Goal: Task Accomplishment & Management: Manage account settings

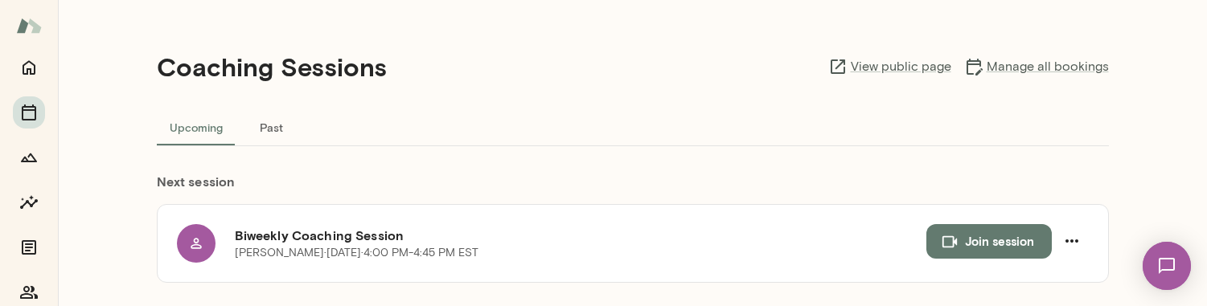
scroll to position [172, 0]
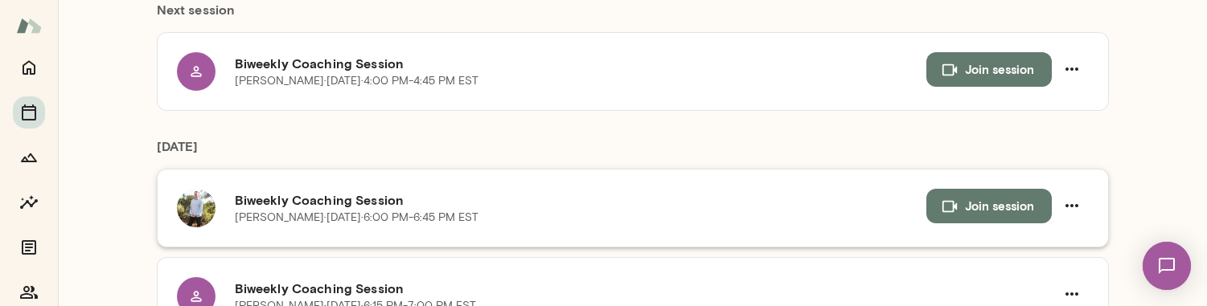
click at [902, 206] on h6 "Biweekly Coaching Session" at bounding box center [580, 200] width 691 height 19
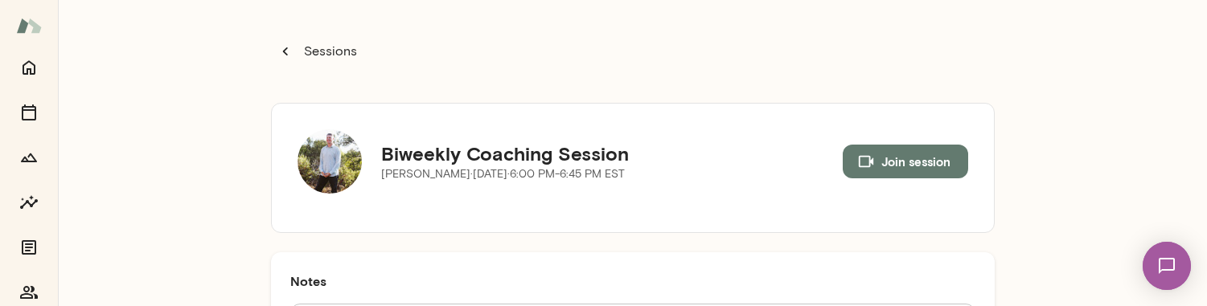
click at [906, 152] on button "Join session" at bounding box center [904, 162] width 125 height 34
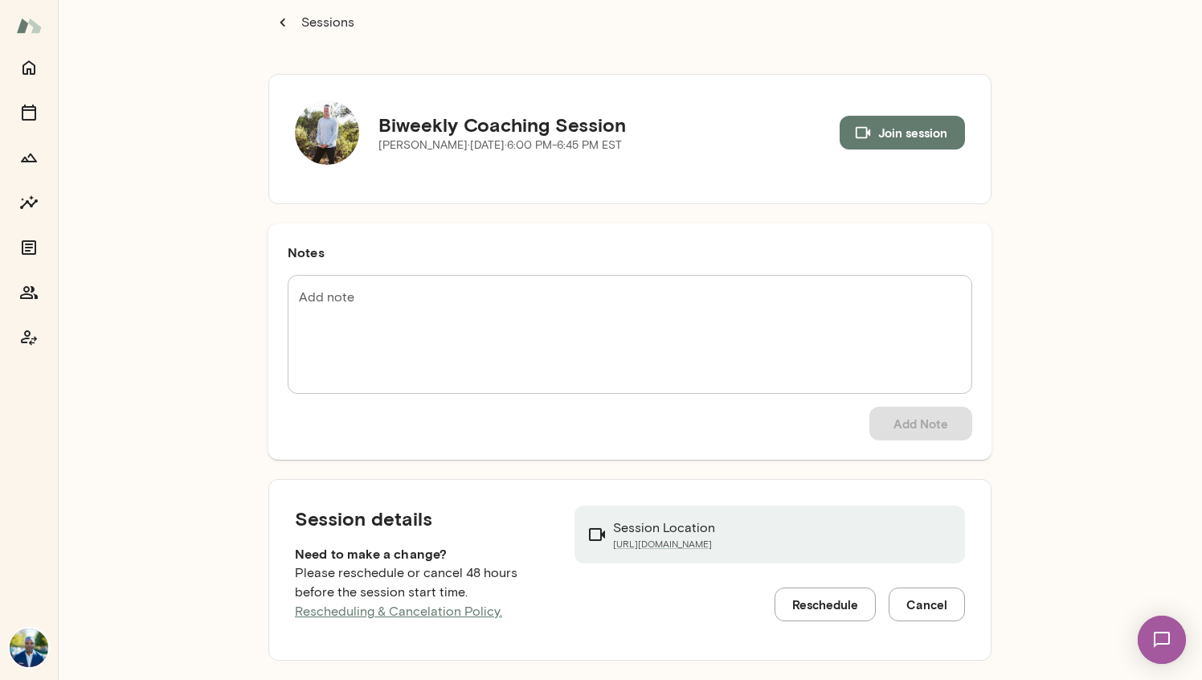
scroll to position [29, 0]
click at [332, 22] on p "Sessions" at bounding box center [326, 22] width 56 height 19
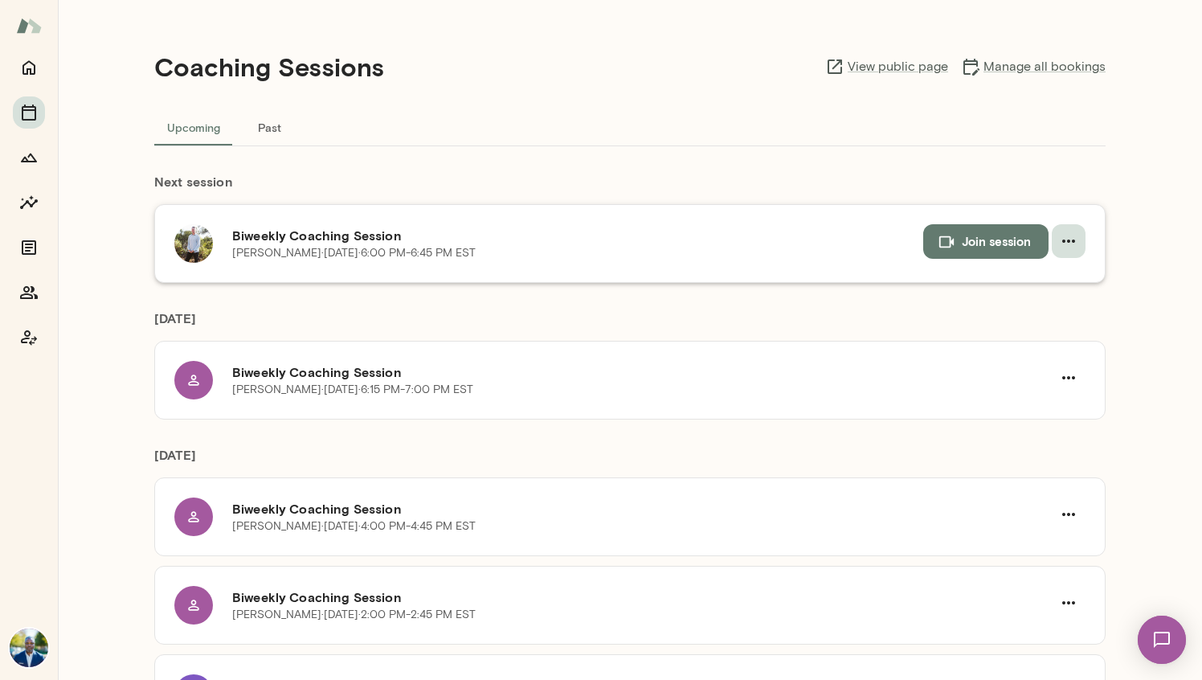
click at [1063, 242] on icon "button" at bounding box center [1069, 241] width 13 height 3
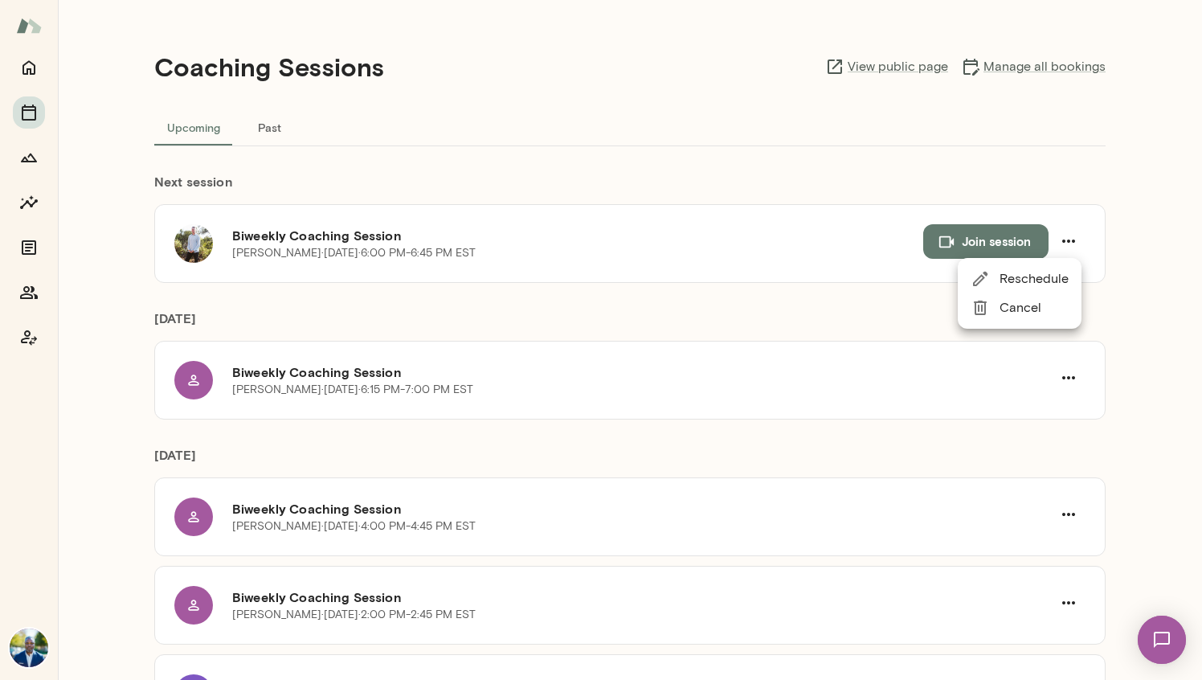
click at [1040, 303] on span "Cancel" at bounding box center [1034, 307] width 69 height 19
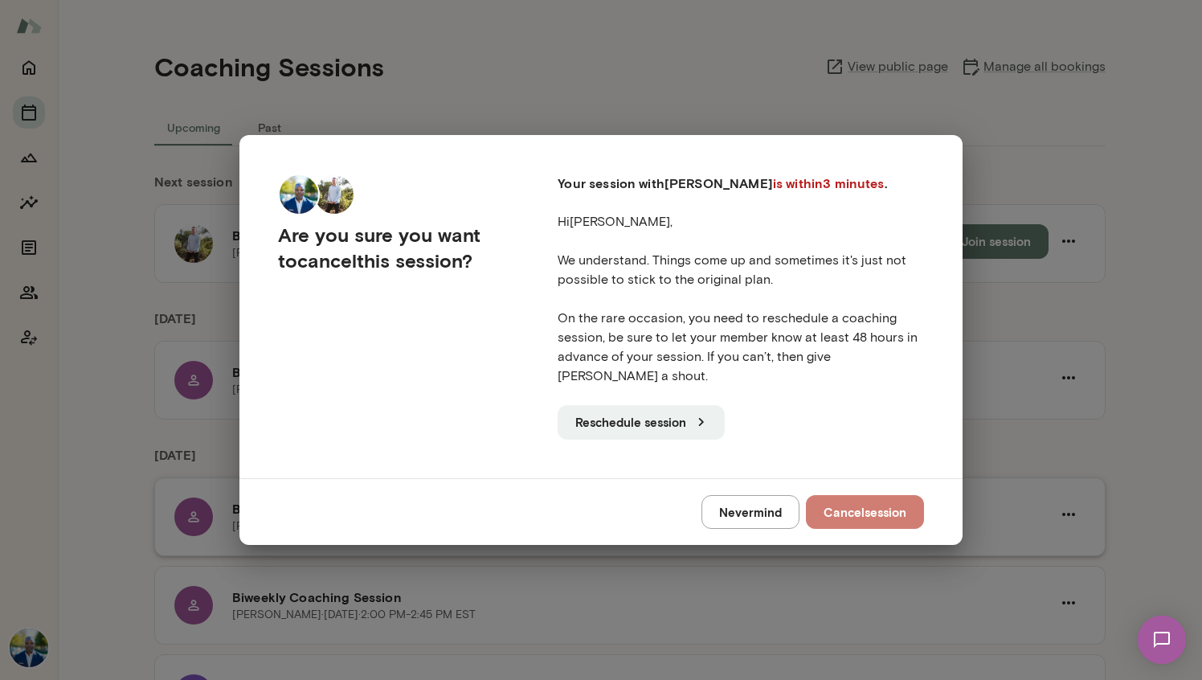
click at [874, 305] on button "Cancel session" at bounding box center [865, 512] width 118 height 34
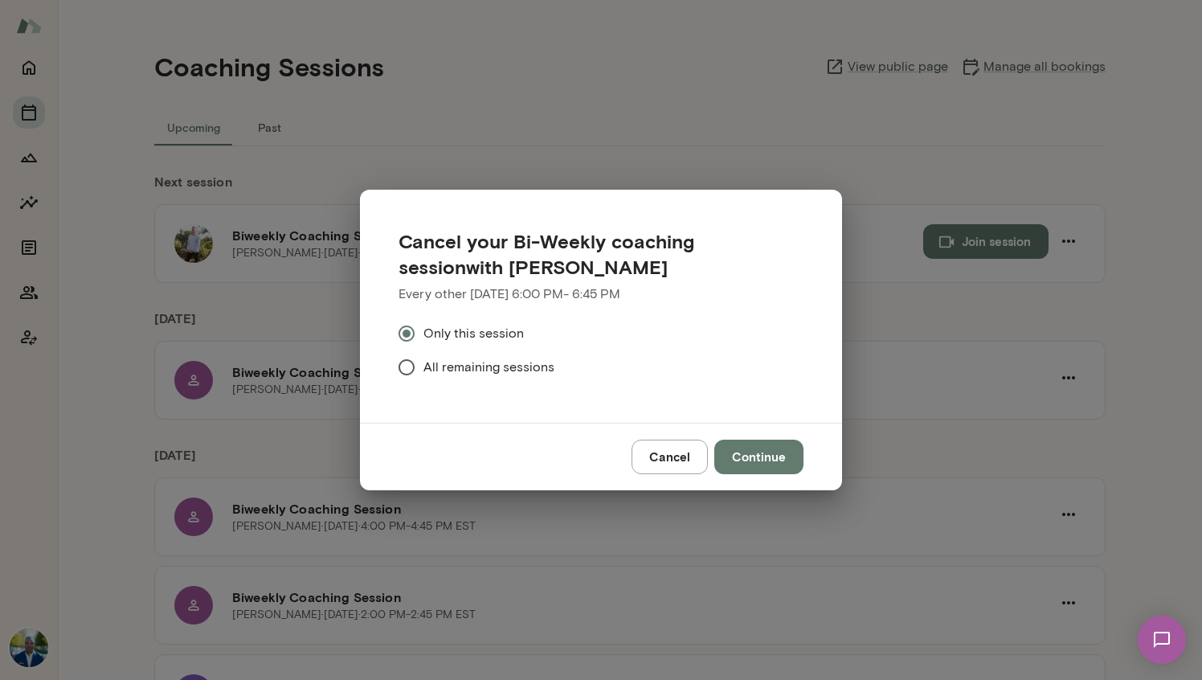
click at [787, 305] on button "Continue" at bounding box center [759, 457] width 89 height 34
